Goal: Task Accomplishment & Management: Manage account settings

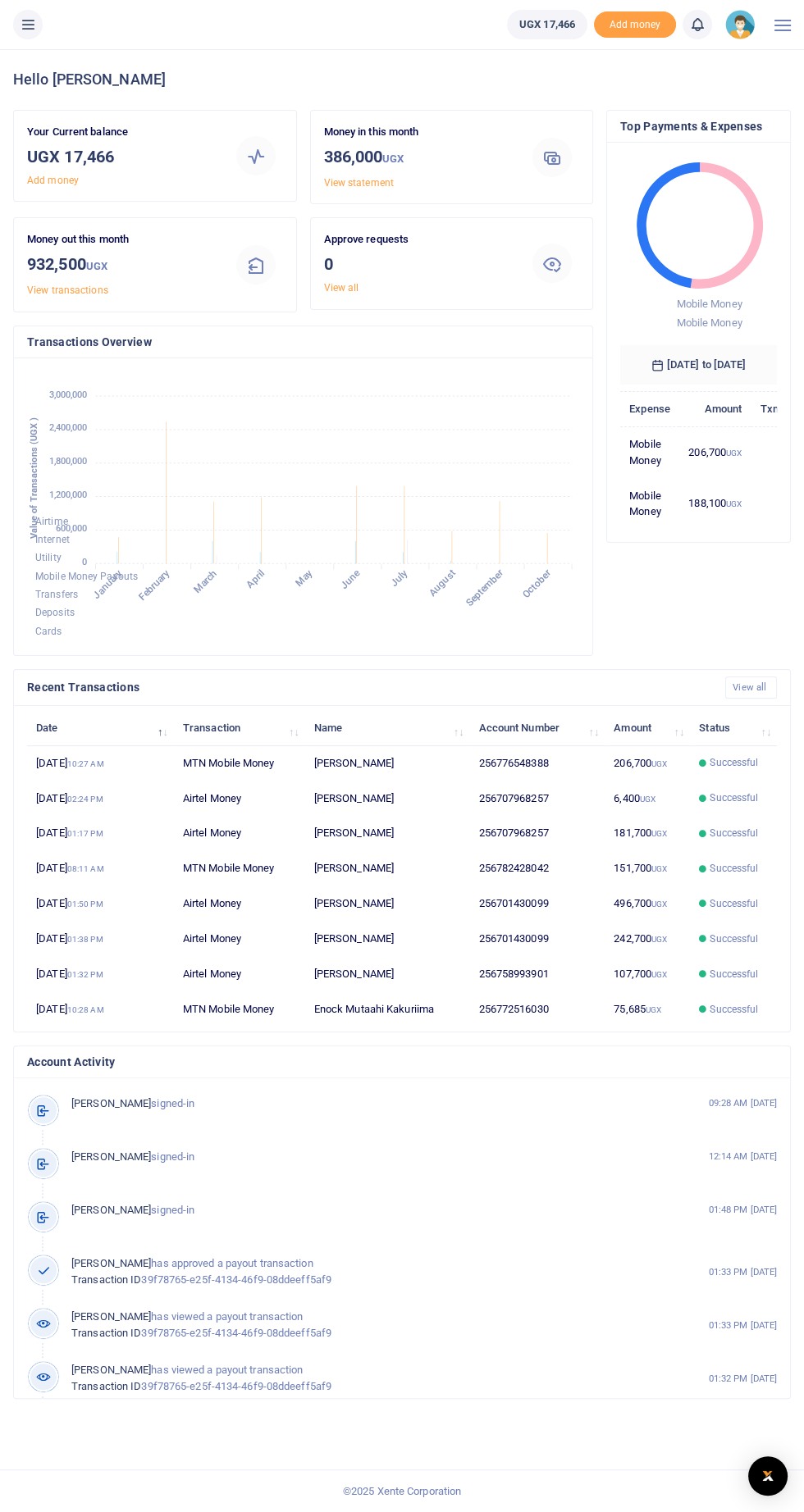
scroll to position [0, 1]
click at [79, 237] on p "Money out this month" at bounding box center [121, 239] width 189 height 17
click at [31, 23] on icon at bounding box center [28, 24] width 16 height 18
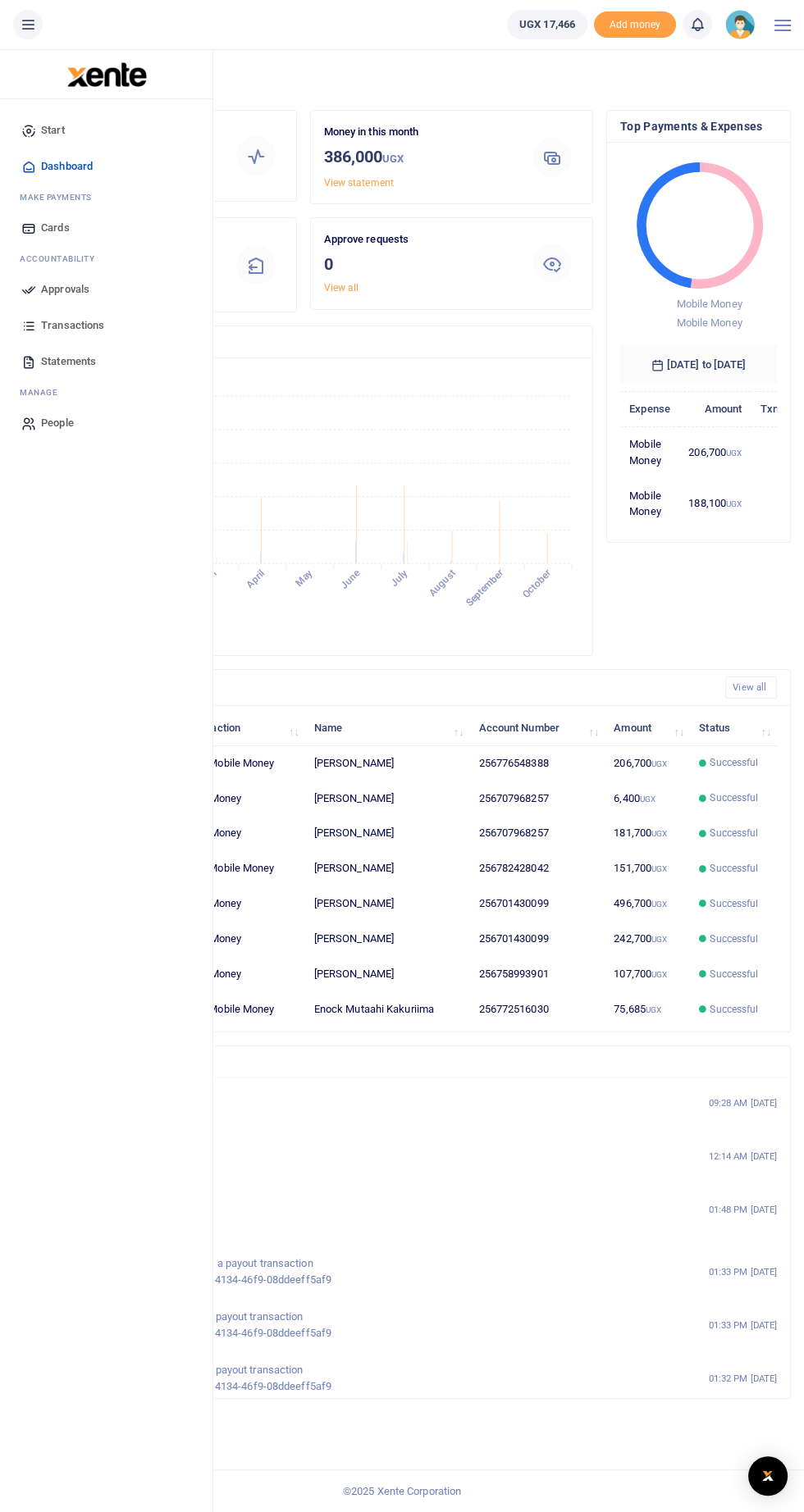
click at [70, 283] on span "Approvals" at bounding box center [66, 289] width 49 height 16
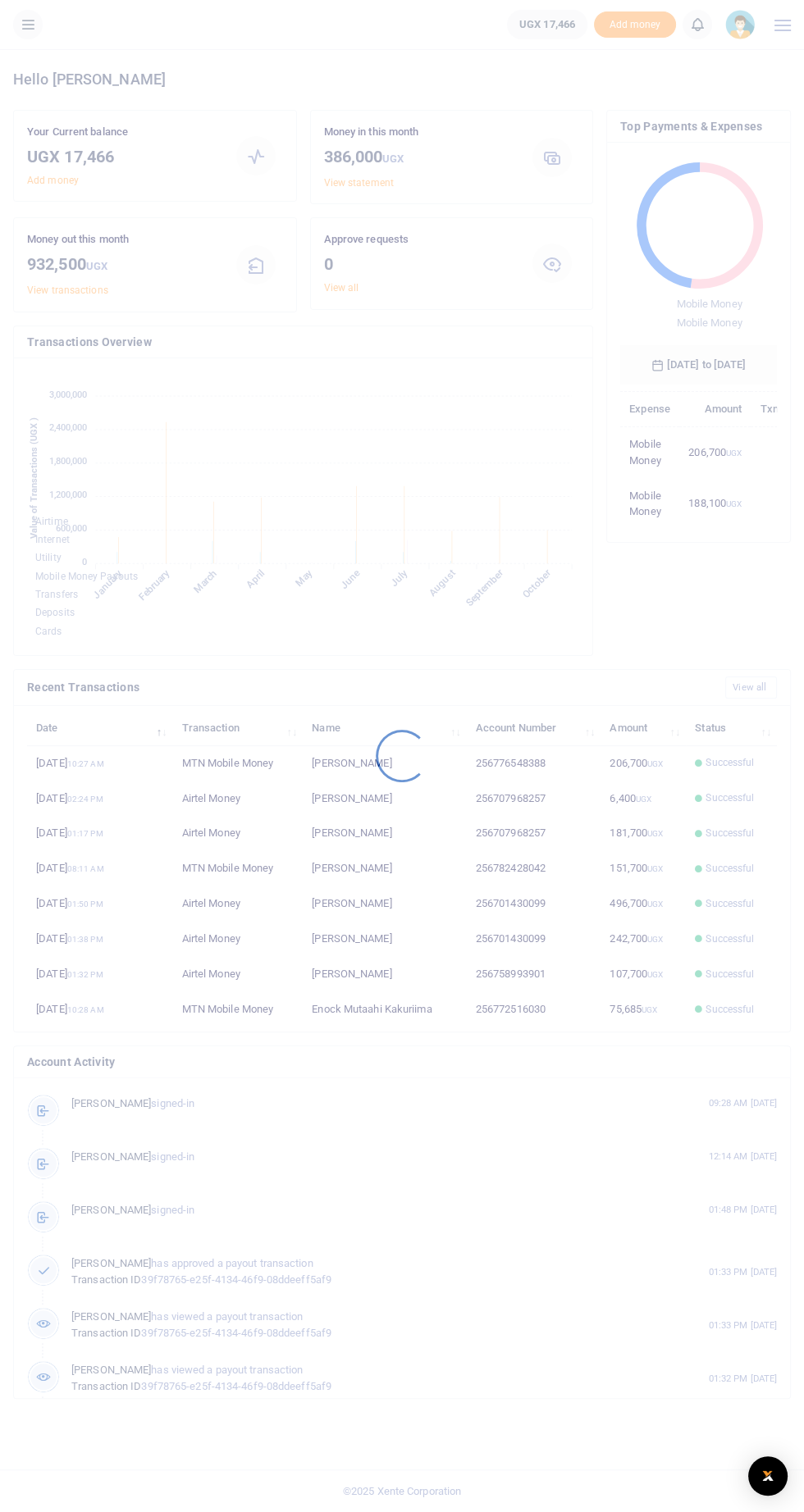
scroll to position [240, 156]
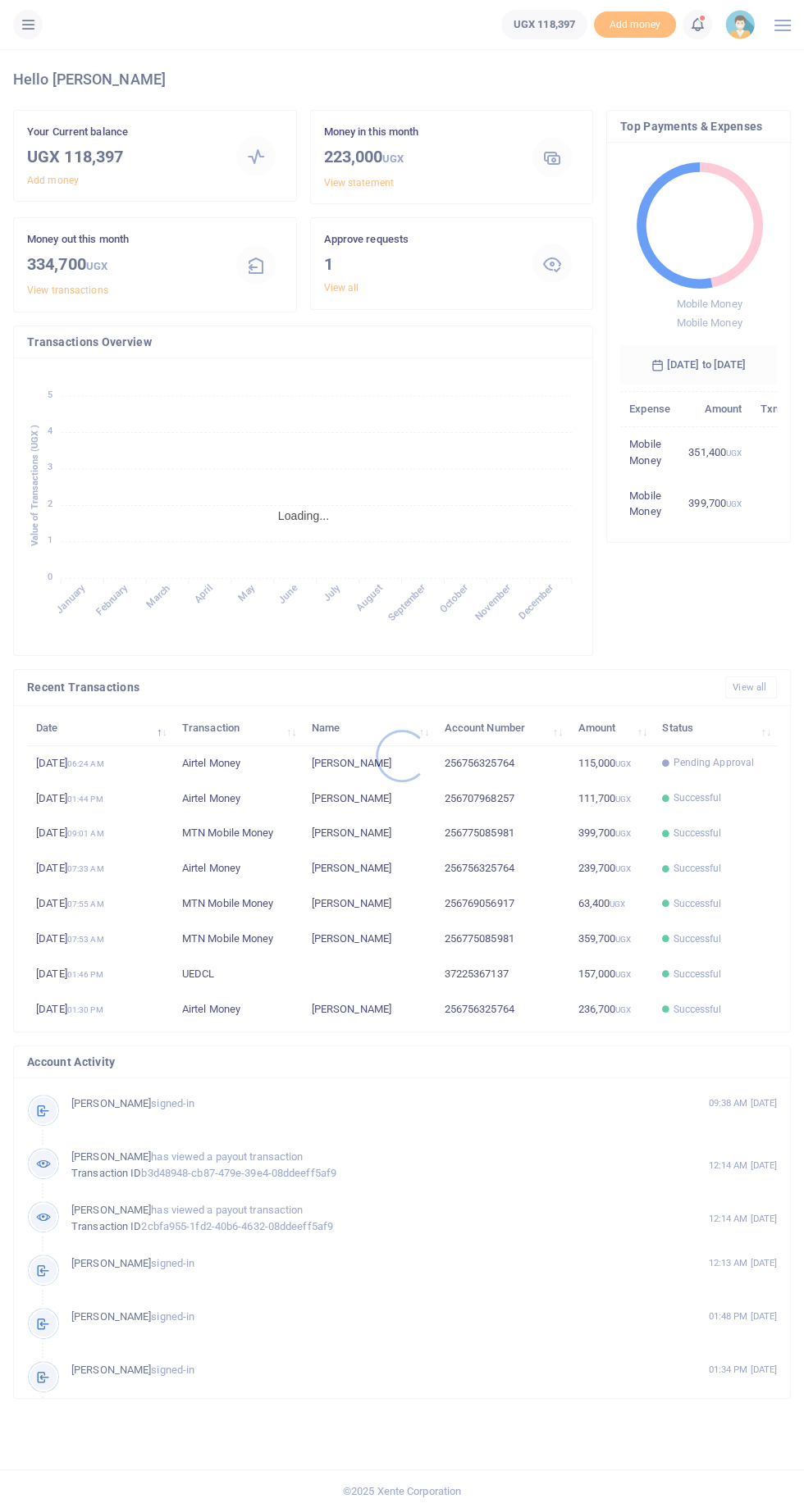
scroll to position [240, 156]
click at [397, 243] on div at bounding box center [402, 756] width 804 height 1512
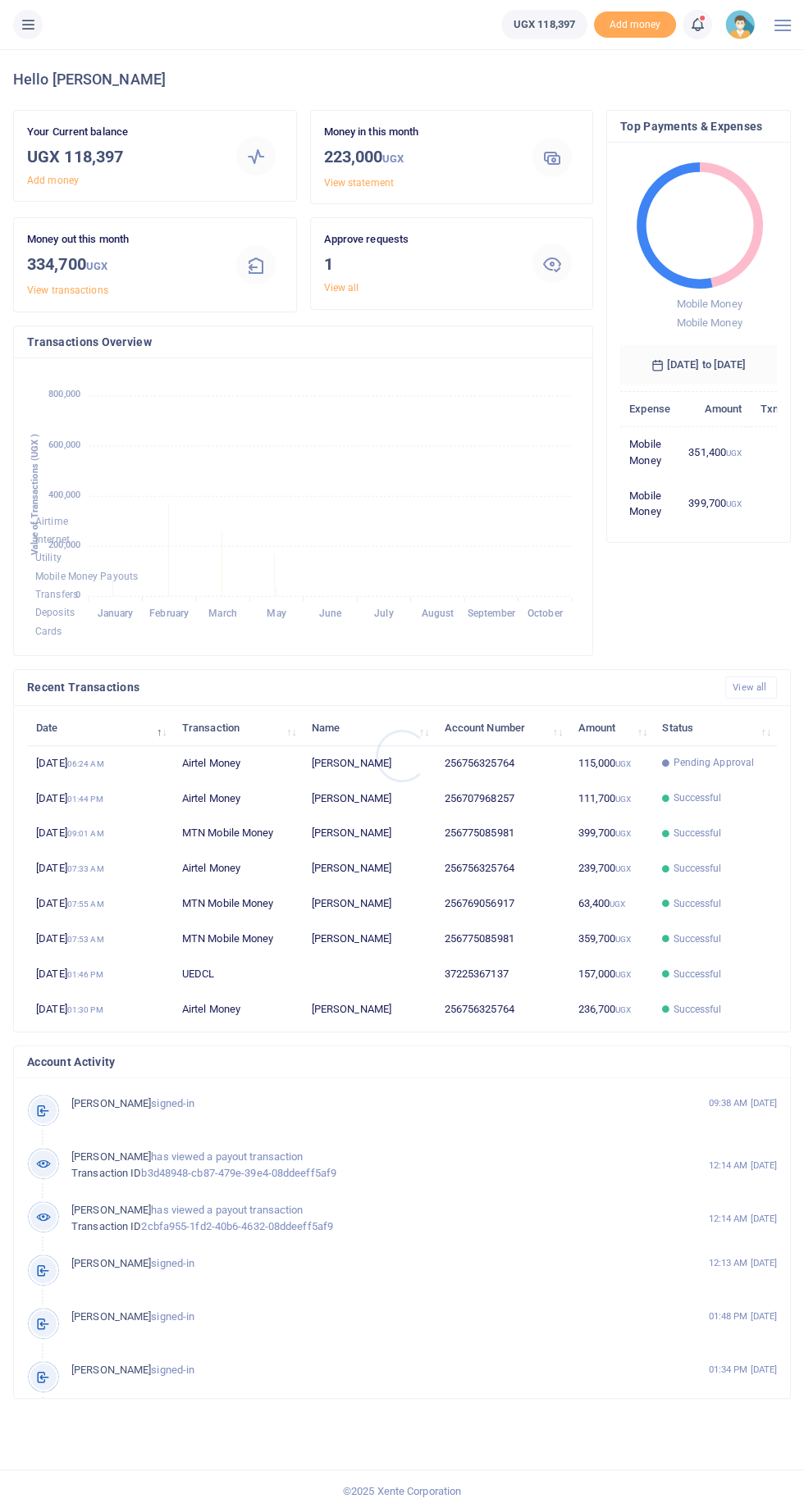
scroll to position [0, 1]
click at [564, 246] on div at bounding box center [552, 263] width 40 height 40
click at [564, 244] on div at bounding box center [551, 263] width 67 height 40
click at [584, 244] on div at bounding box center [551, 263] width 67 height 40
click at [567, 258] on div at bounding box center [552, 263] width 40 height 40
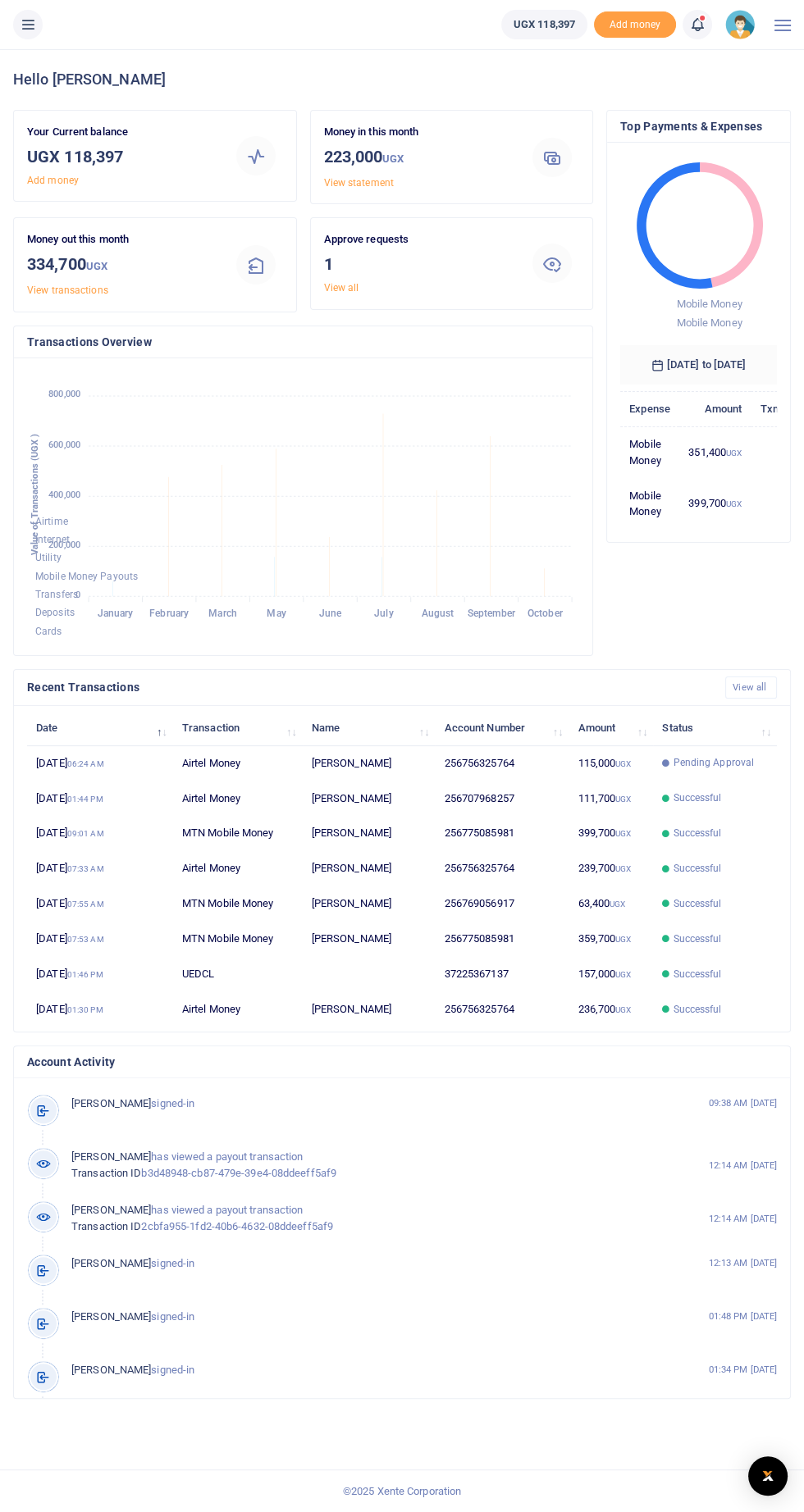
click at [568, 263] on div at bounding box center [552, 263] width 40 height 40
click at [563, 266] on div at bounding box center [552, 263] width 40 height 40
click at [583, 278] on div at bounding box center [551, 263] width 67 height 40
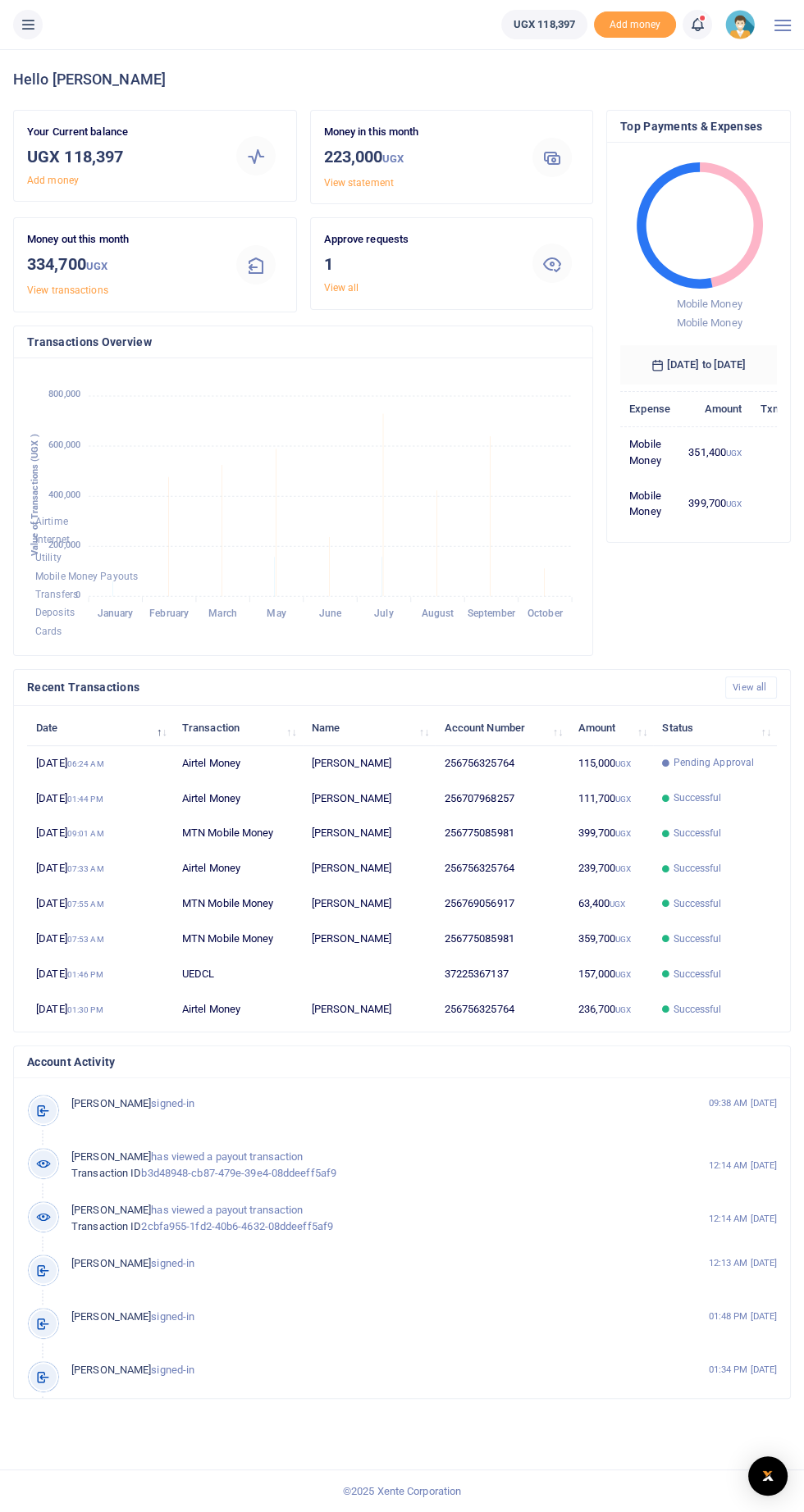
click at [565, 250] on div at bounding box center [552, 263] width 40 height 40
click at [584, 252] on div at bounding box center [551, 263] width 67 height 40
click at [569, 265] on div at bounding box center [552, 263] width 40 height 40
click at [559, 268] on icon at bounding box center [552, 263] width 20 height 20
click at [408, 239] on p "Approve requests" at bounding box center [418, 239] width 189 height 17
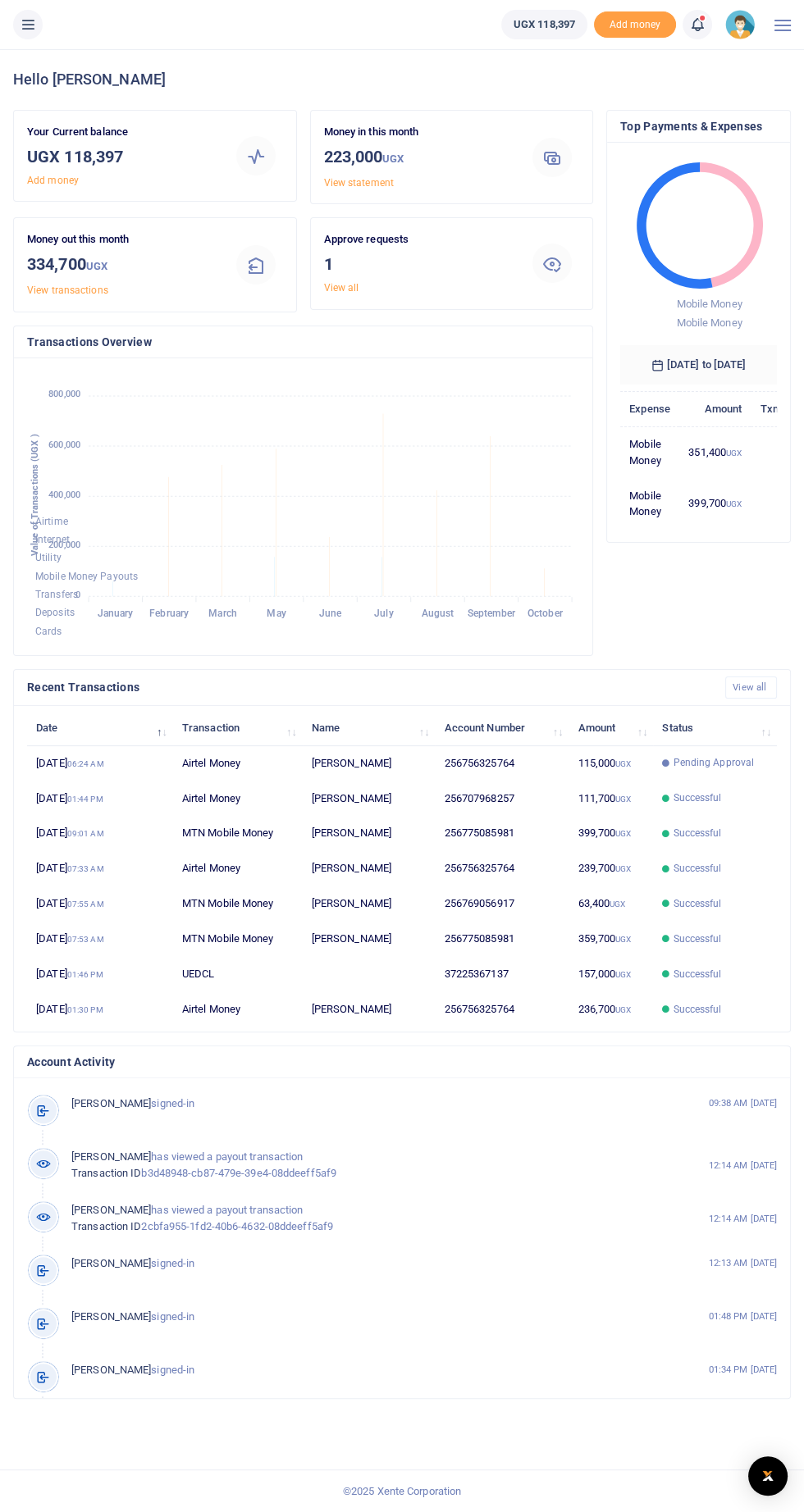
click at [541, 247] on div at bounding box center [552, 263] width 40 height 40
click at [584, 283] on div "Approve requests 1 View all" at bounding box center [451, 262] width 269 height 64
click at [576, 271] on div at bounding box center [551, 263] width 67 height 40
click at [547, 282] on div "Approve requests 1 View all" at bounding box center [451, 262] width 269 height 64
click at [547, 271] on icon at bounding box center [552, 263] width 20 height 20
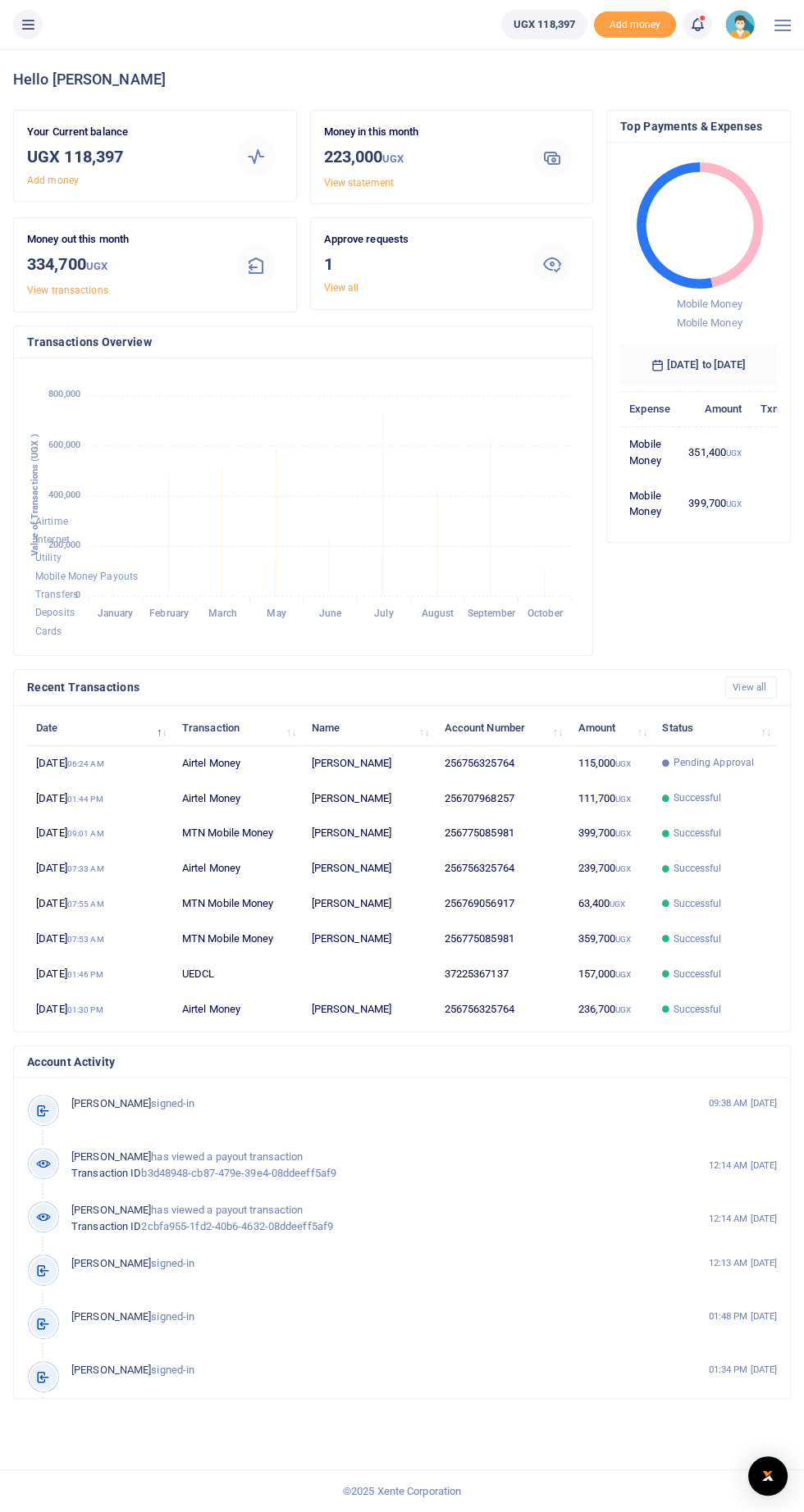
scroll to position [2, 0]
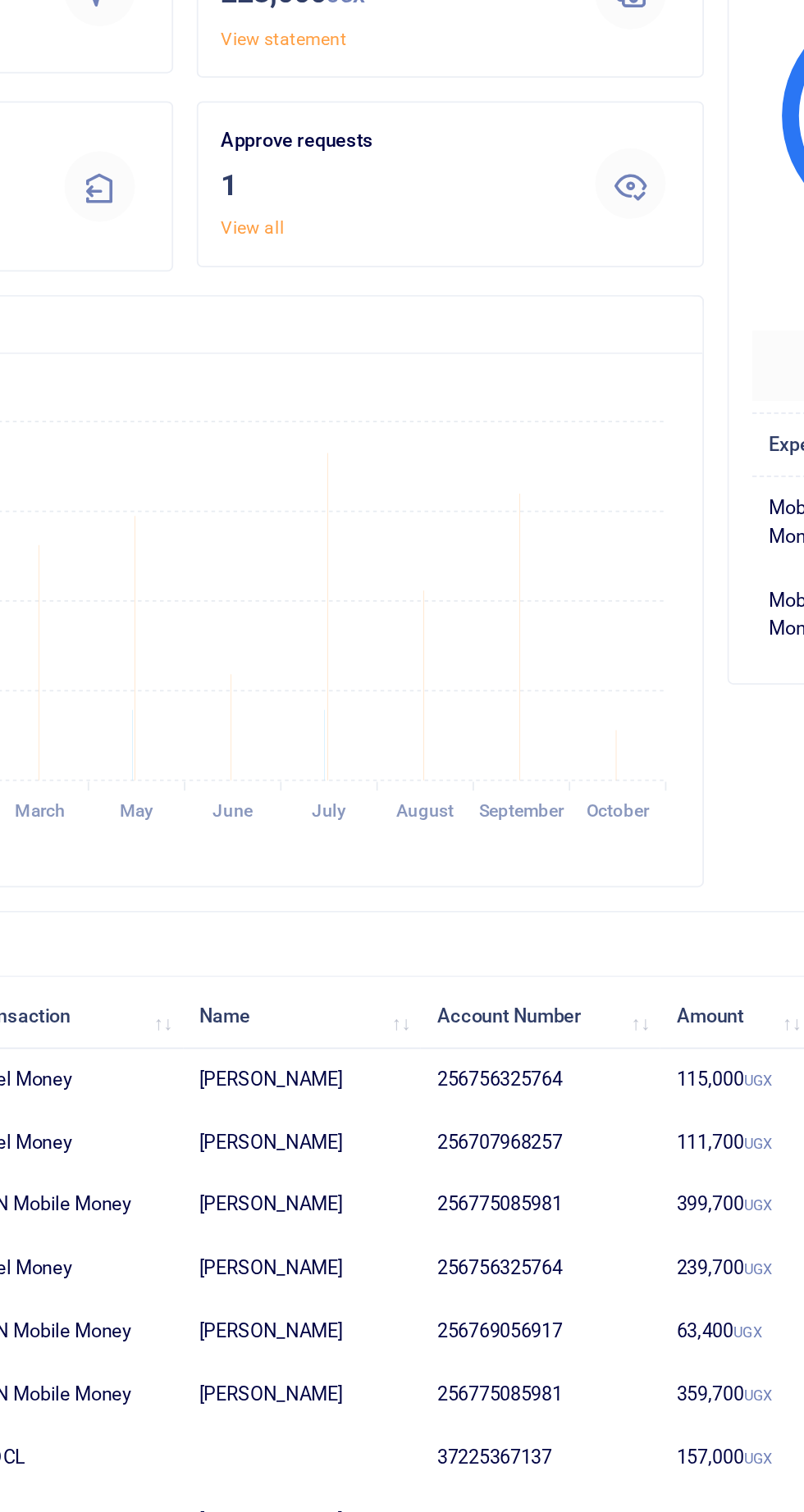
click at [566, 261] on div at bounding box center [552, 263] width 40 height 40
click at [566, 256] on div at bounding box center [552, 263] width 40 height 40
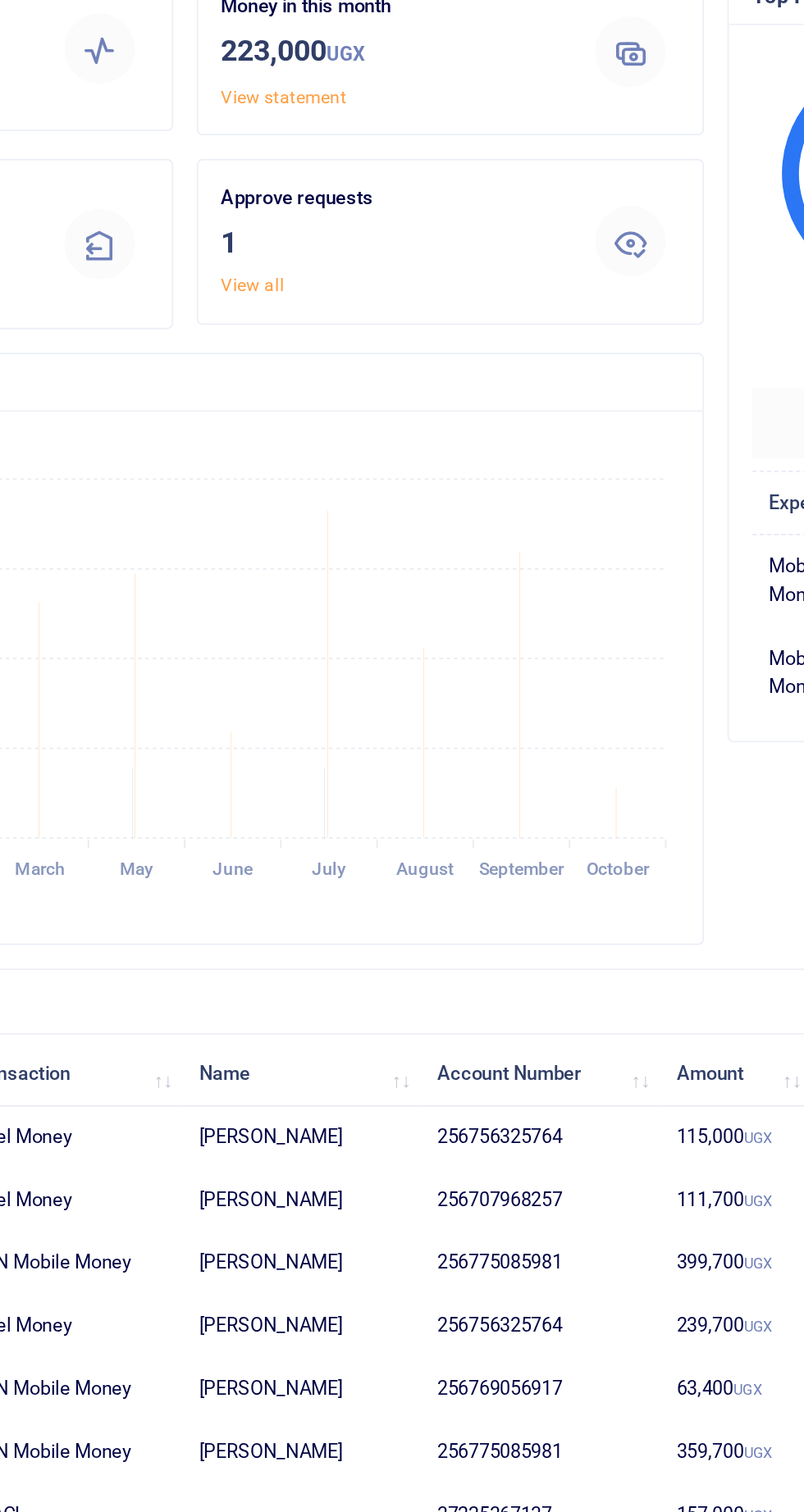
scroll to position [0, 0]
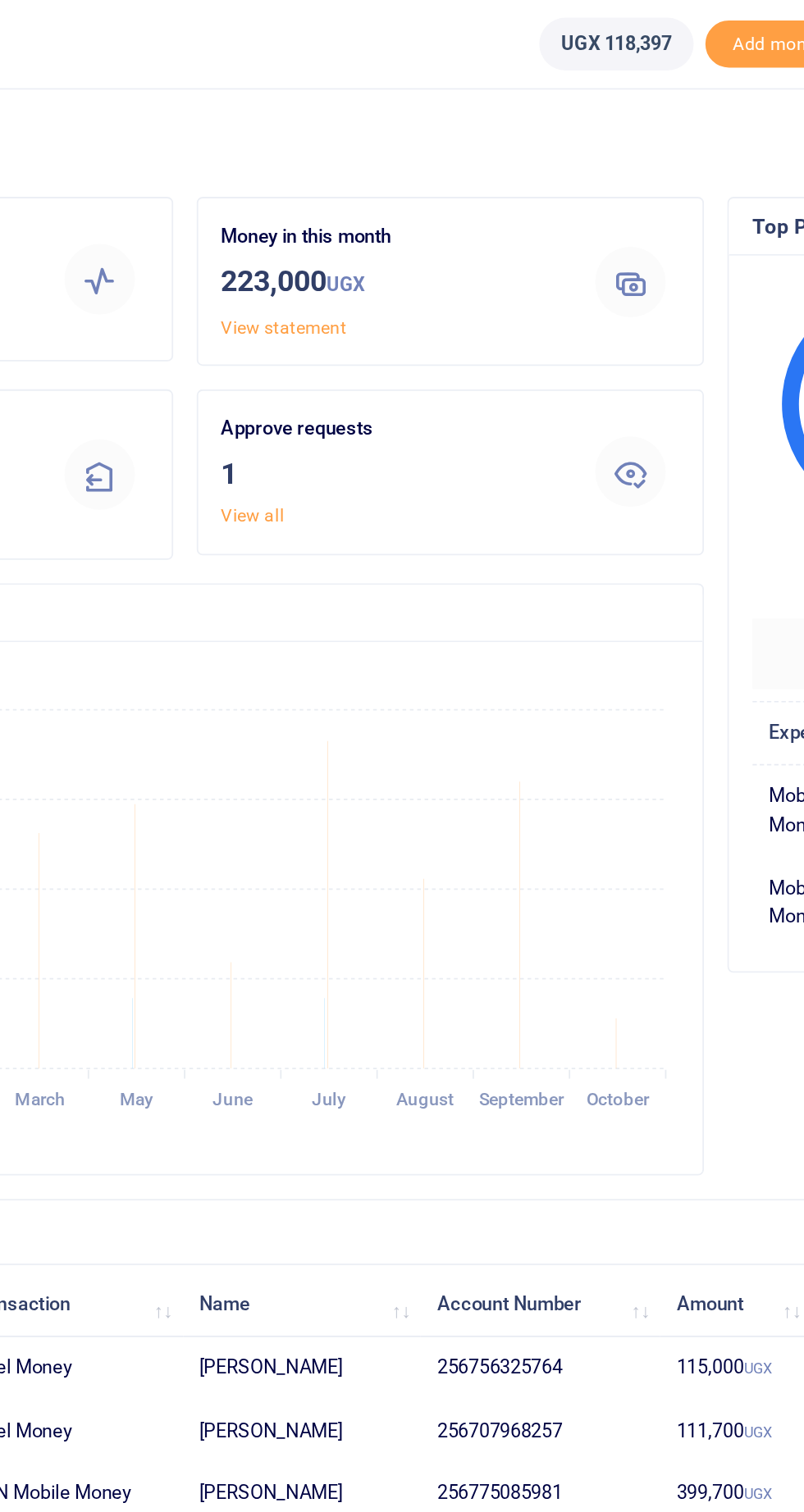
click at [551, 256] on icon at bounding box center [552, 263] width 20 height 20
click at [397, 729] on th "Name" at bounding box center [370, 728] width 133 height 35
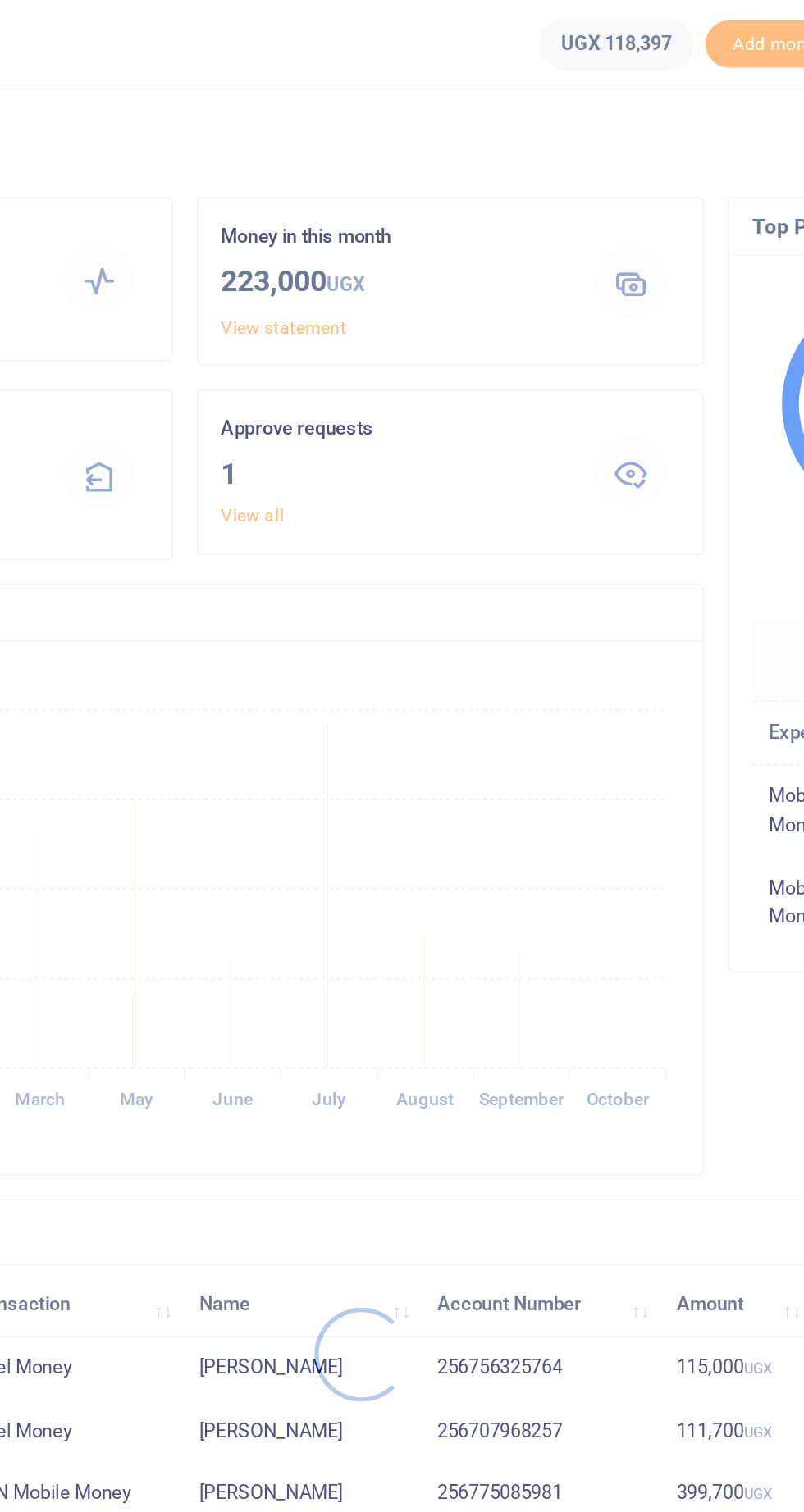
scroll to position [0, 1]
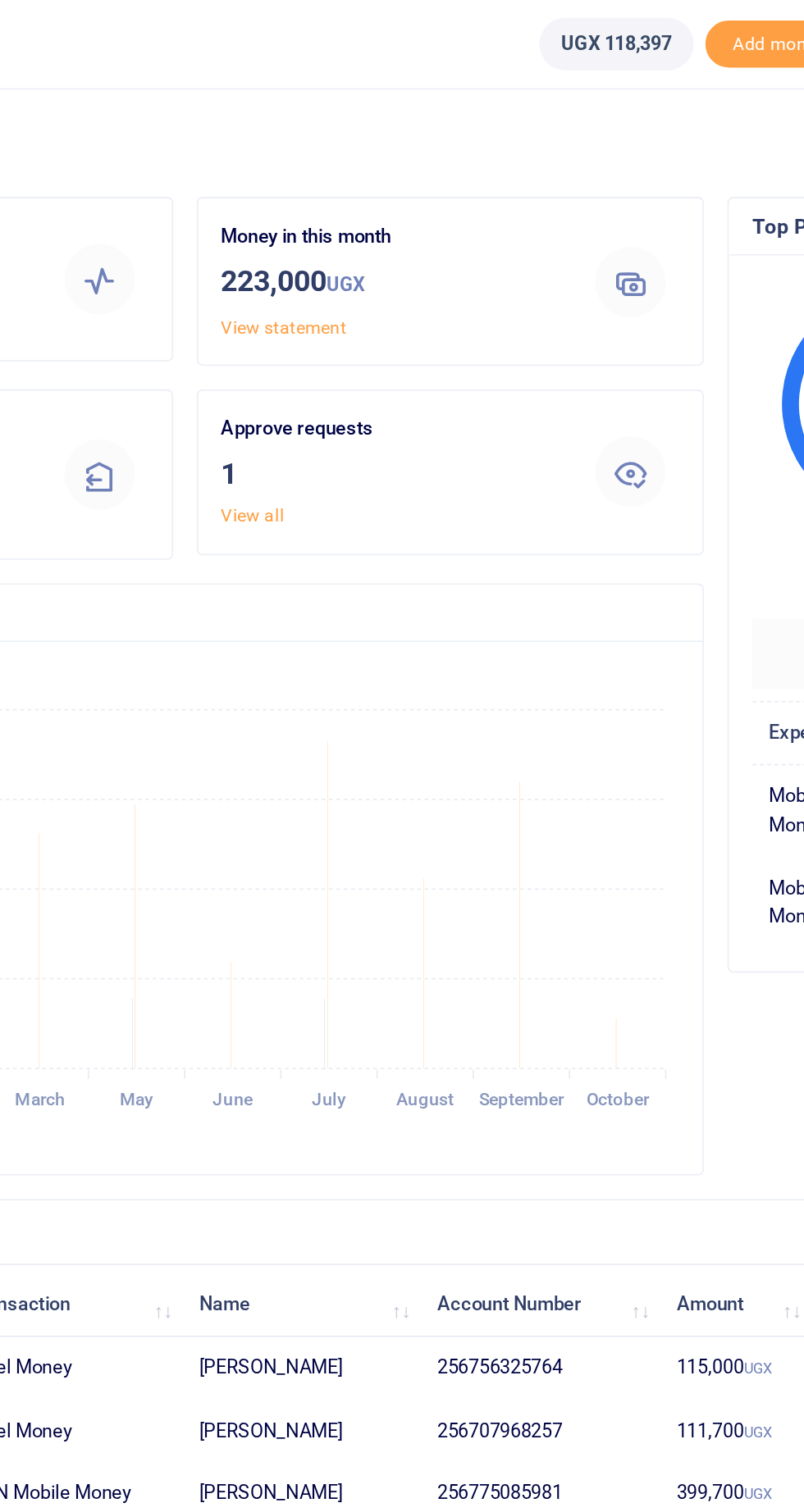
click at [553, 273] on div at bounding box center [552, 263] width 40 height 40
click at [564, 262] on div at bounding box center [552, 263] width 40 height 40
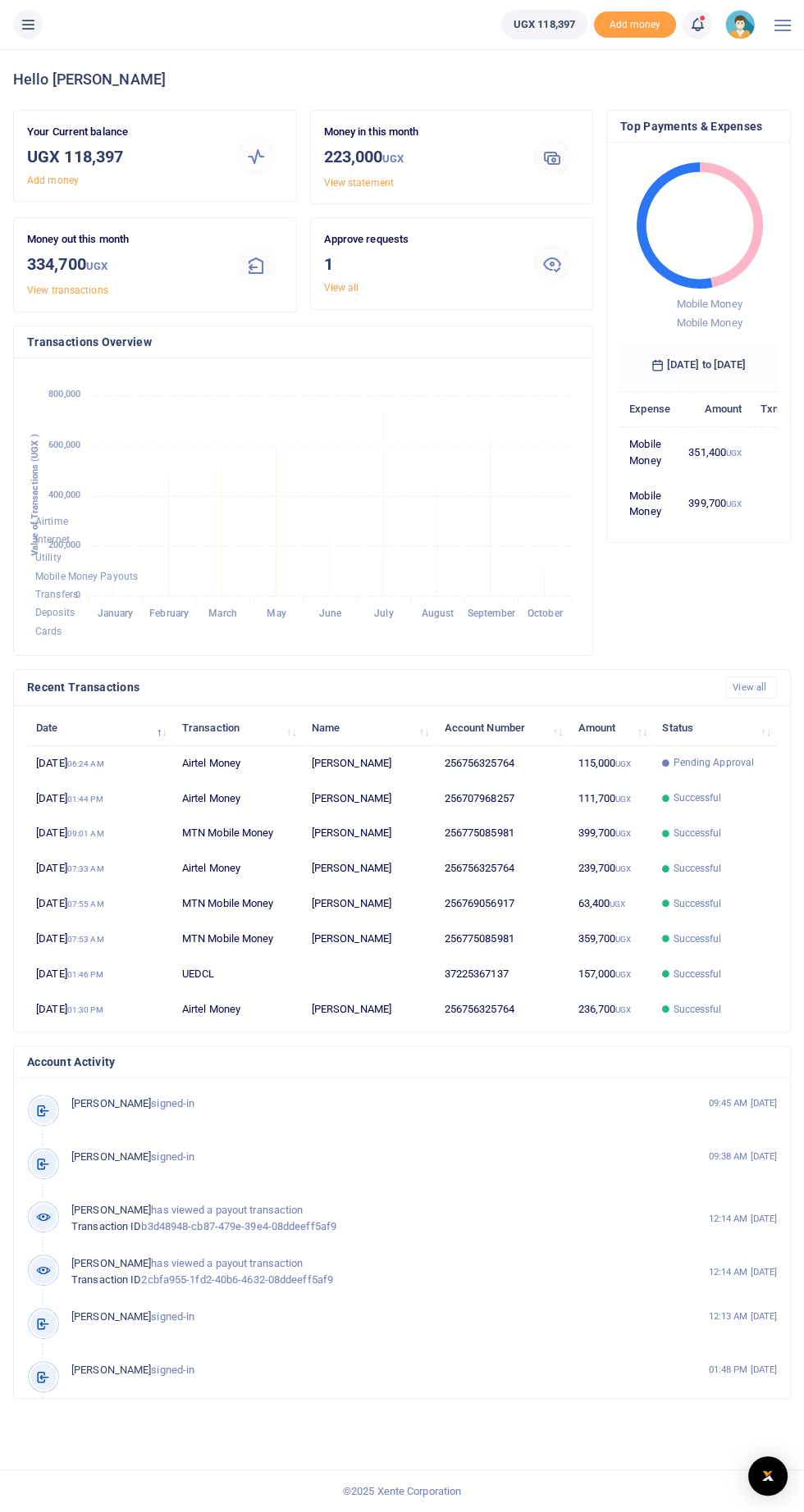
scroll to position [4, 0]
click at [425, 236] on p "Approve requests" at bounding box center [418, 239] width 189 height 17
click at [554, 262] on icon at bounding box center [552, 263] width 20 height 20
click at [582, 246] on div at bounding box center [551, 263] width 67 height 40
